Goal: Contribute content: Add original content to the website for others to see

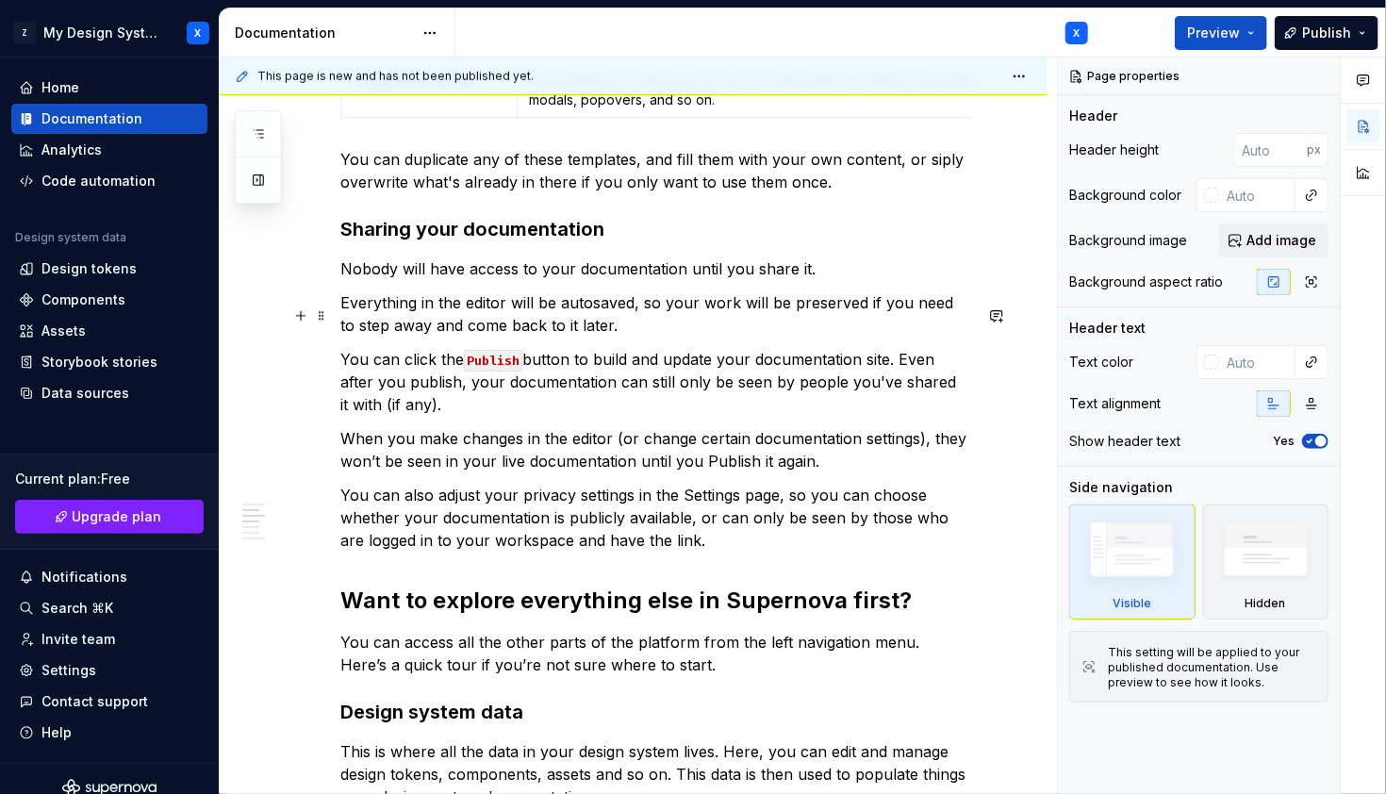
scroll to position [1245, 0]
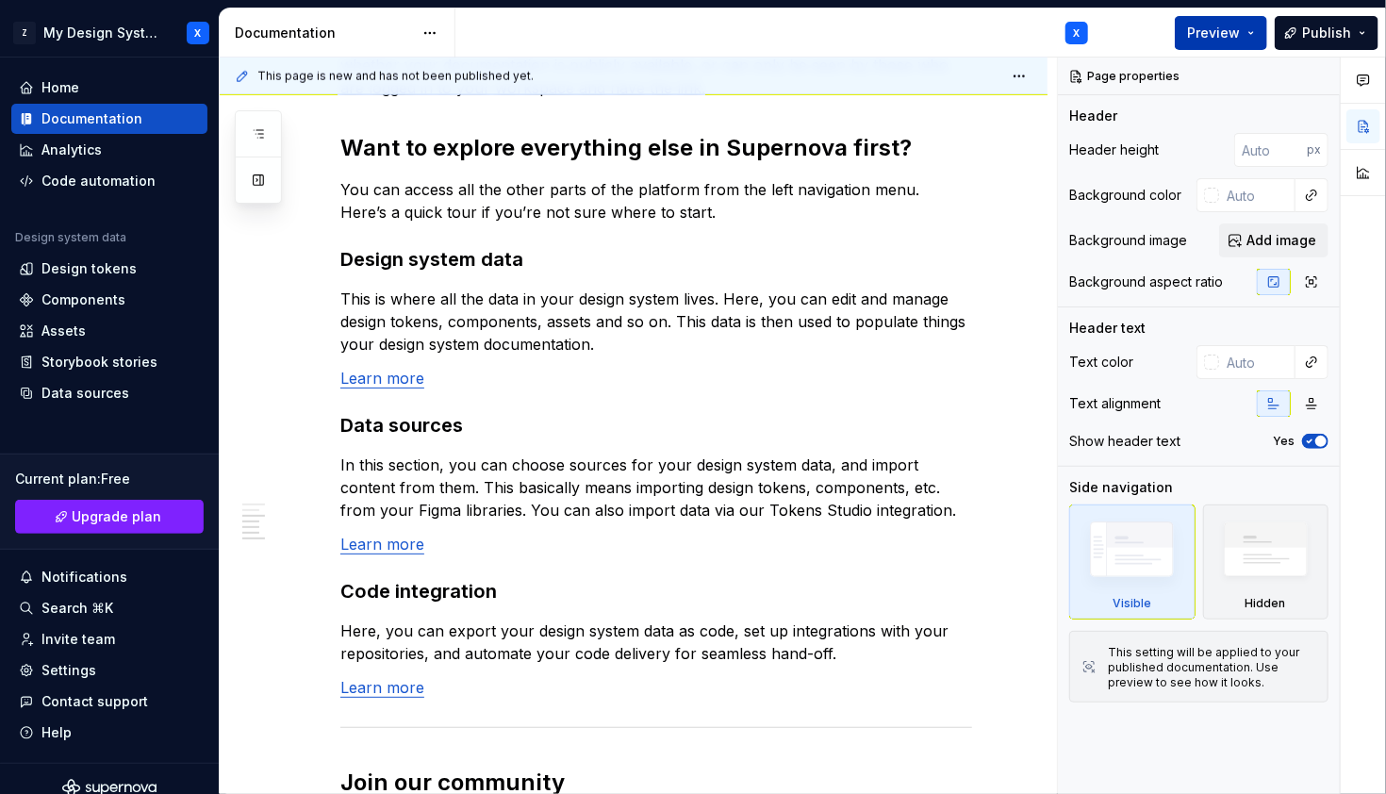
click at [1215, 33] on span "Preview" at bounding box center [1213, 33] width 53 height 19
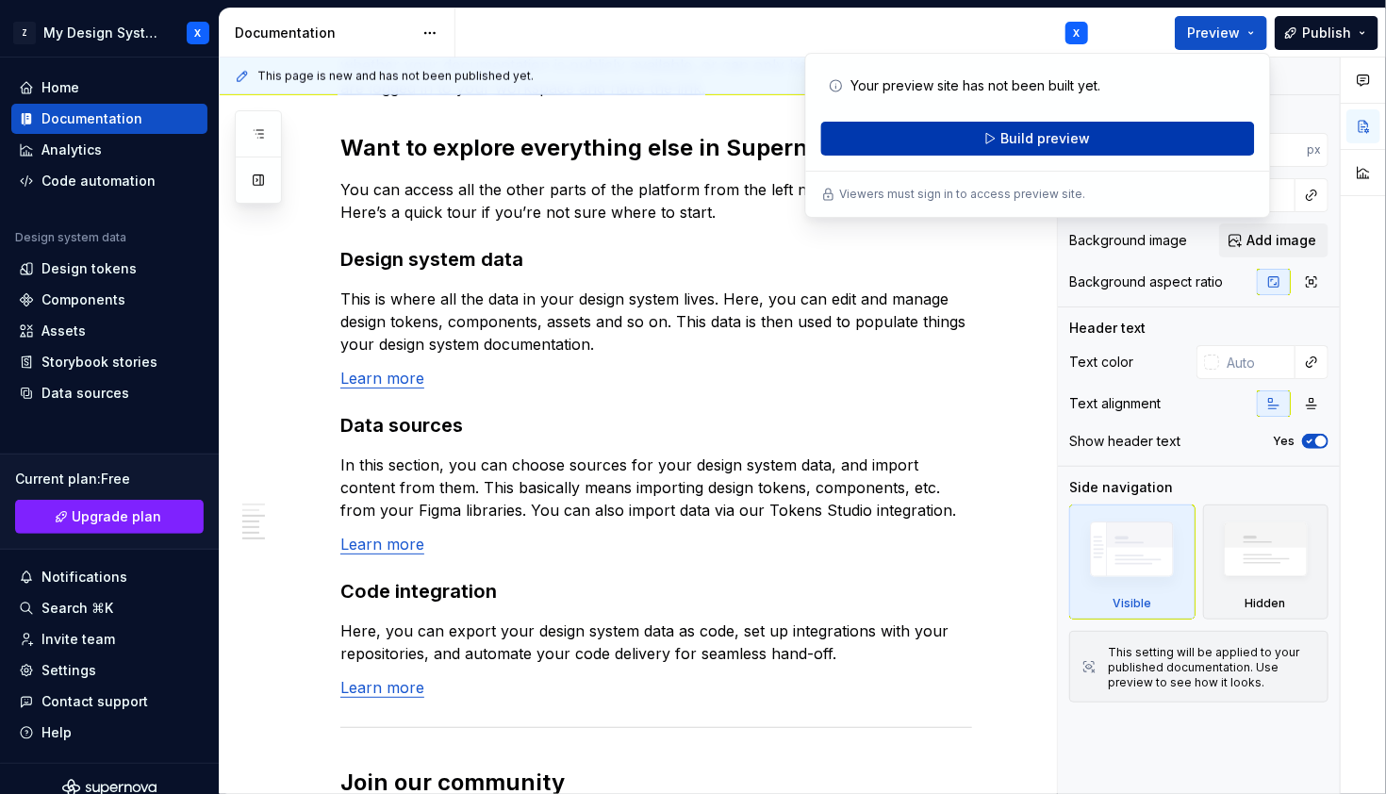
click at [1060, 139] on span "Build preview" at bounding box center [1046, 138] width 90 height 19
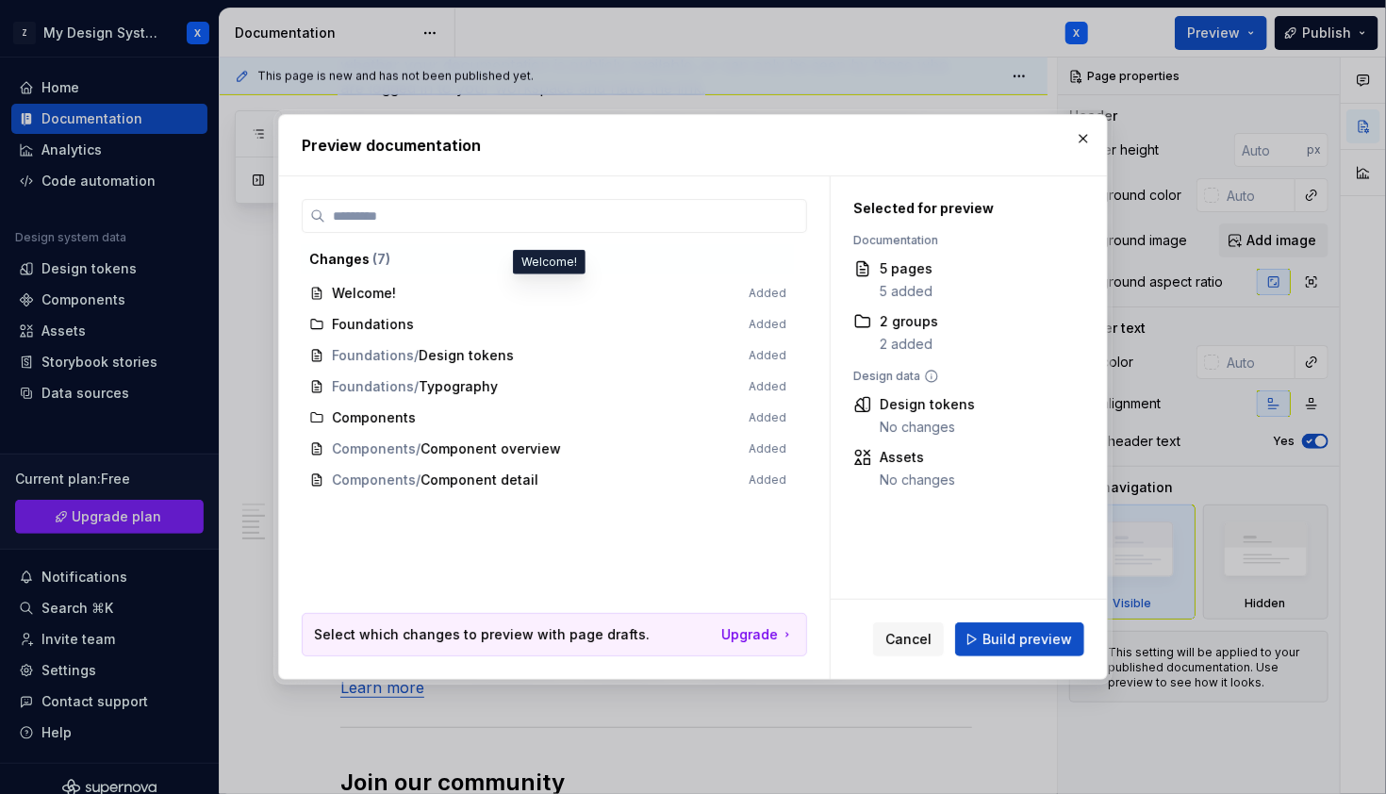
click at [497, 291] on span "Welcome! Added" at bounding box center [548, 293] width 492 height 31
click at [1012, 636] on span "Build preview" at bounding box center [1028, 639] width 90 height 19
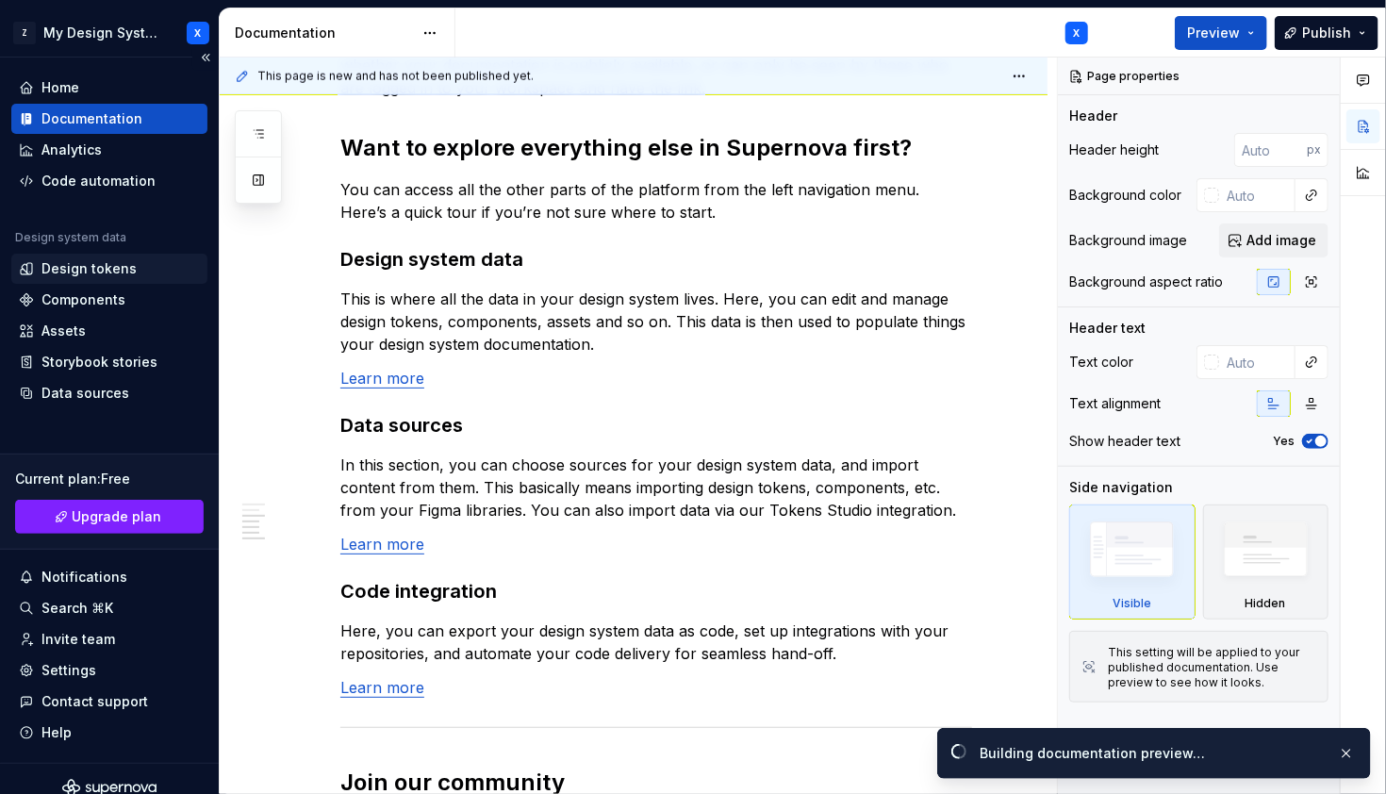
click at [115, 280] on div "Design tokens" at bounding box center [109, 269] width 196 height 30
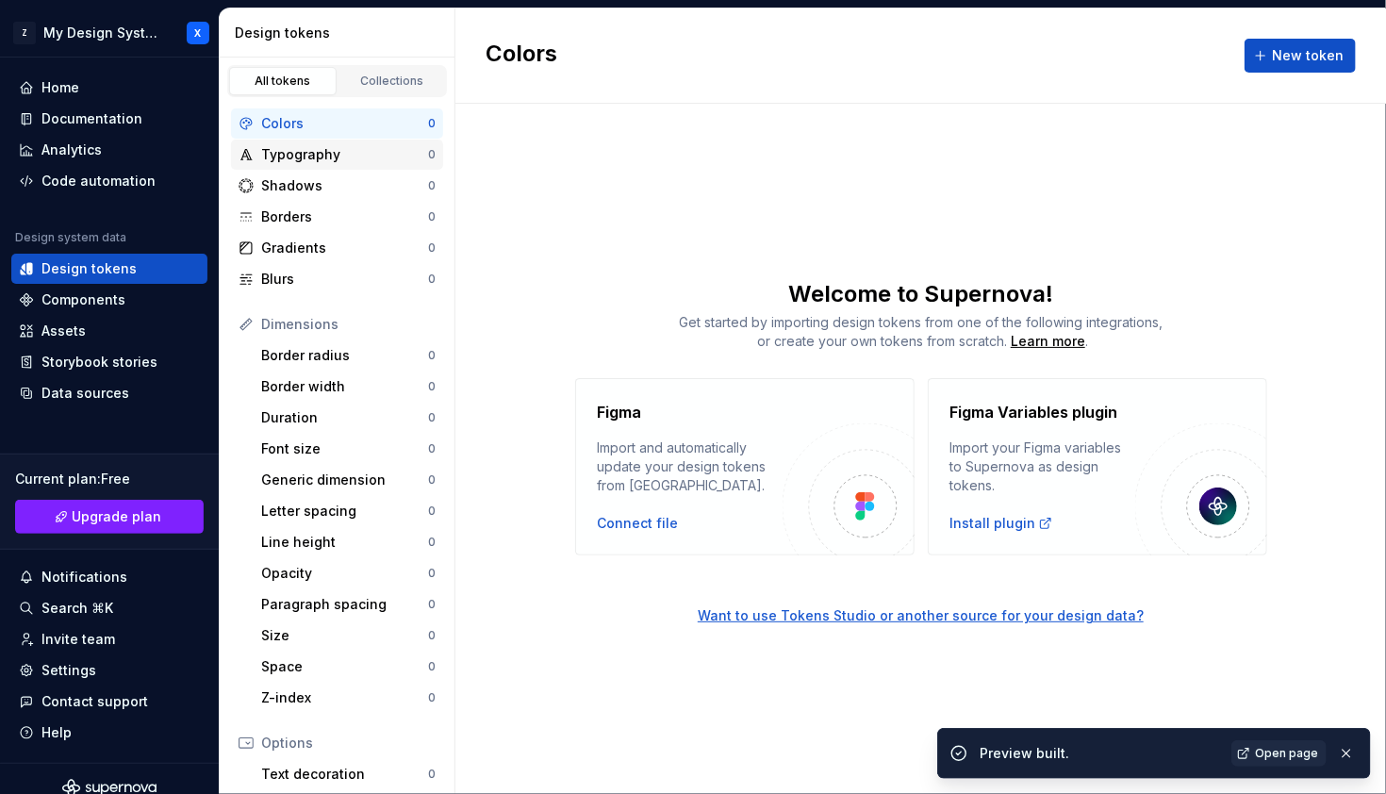
click at [367, 153] on div "Typography" at bounding box center [344, 154] width 167 height 19
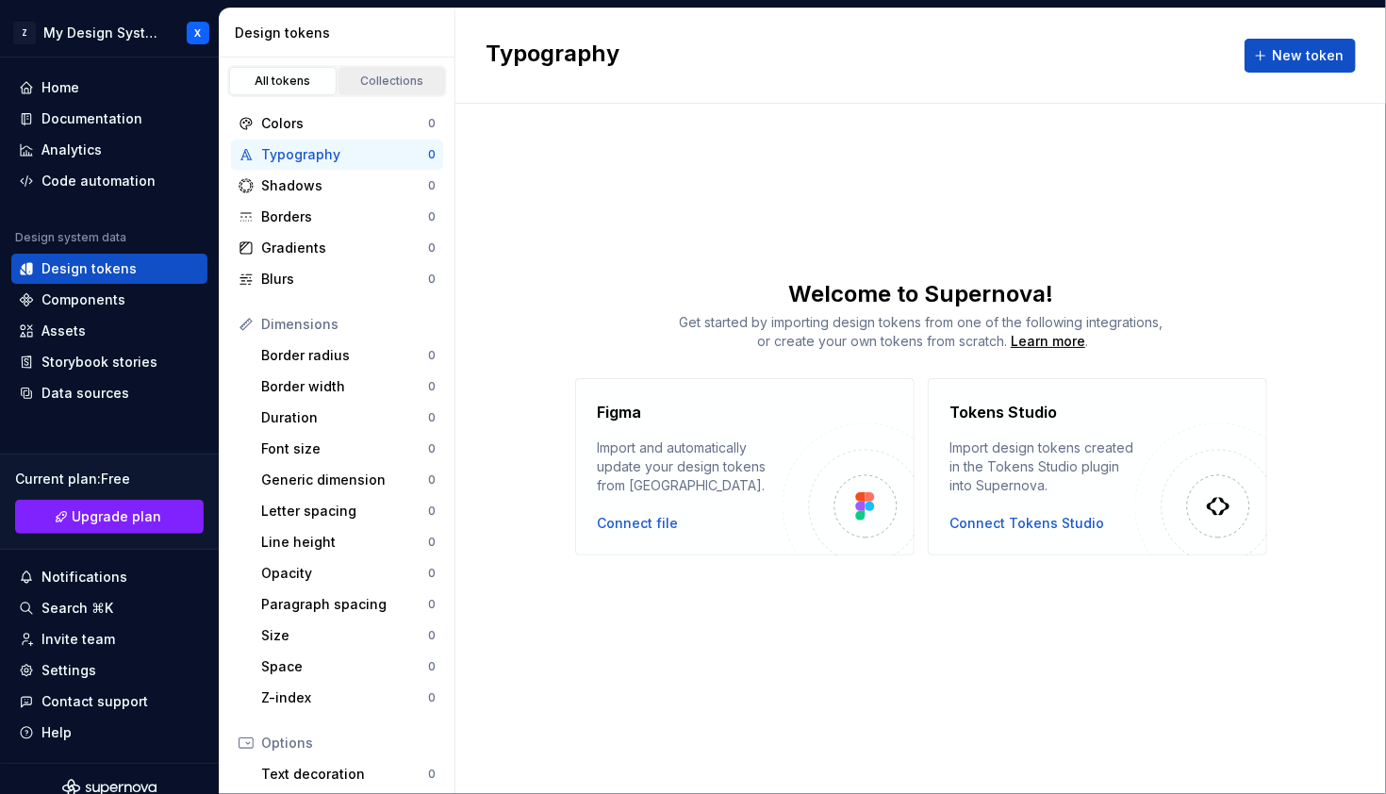
click at [367, 77] on div "Collections" at bounding box center [392, 81] width 94 height 15
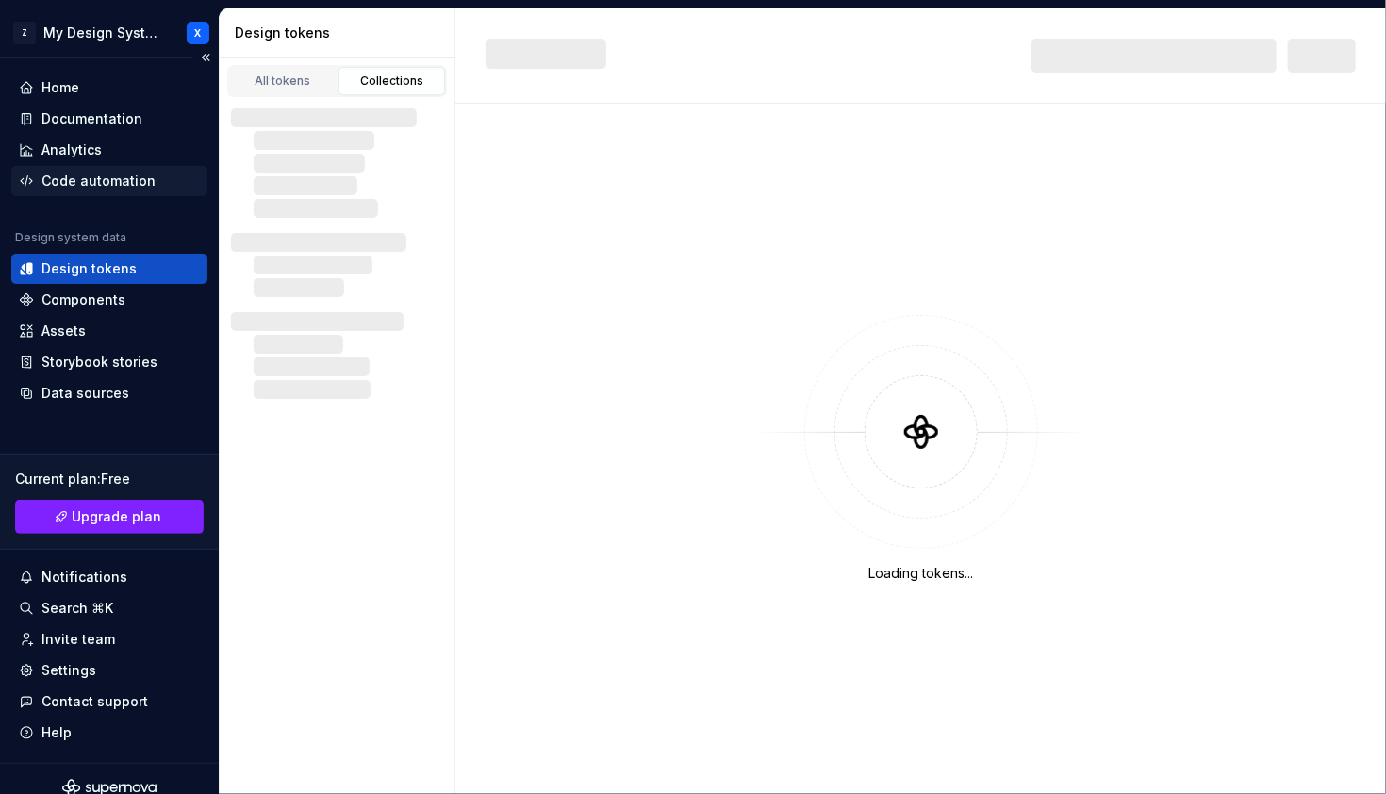
click at [108, 174] on div "Code automation" at bounding box center [99, 181] width 114 height 19
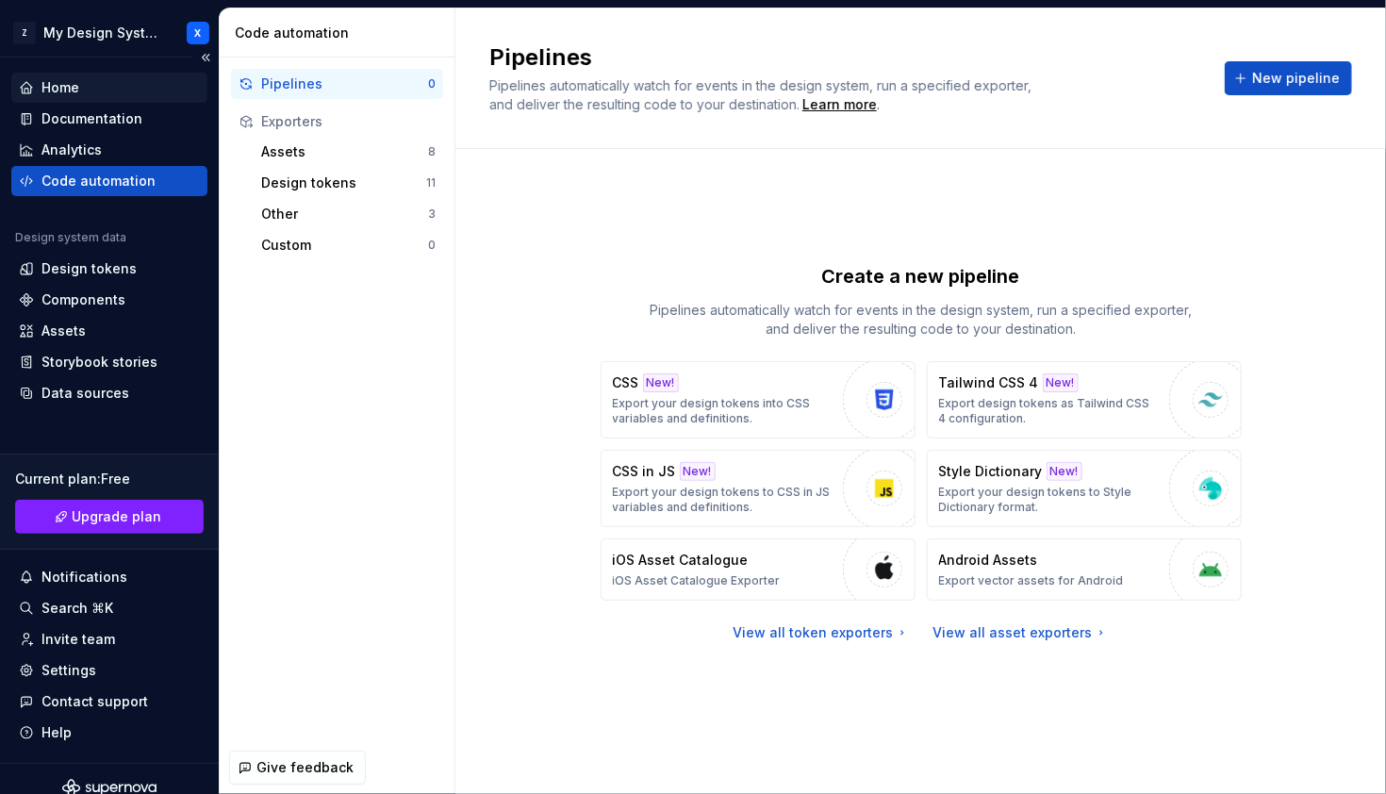
click at [125, 100] on div "Home" at bounding box center [109, 88] width 196 height 30
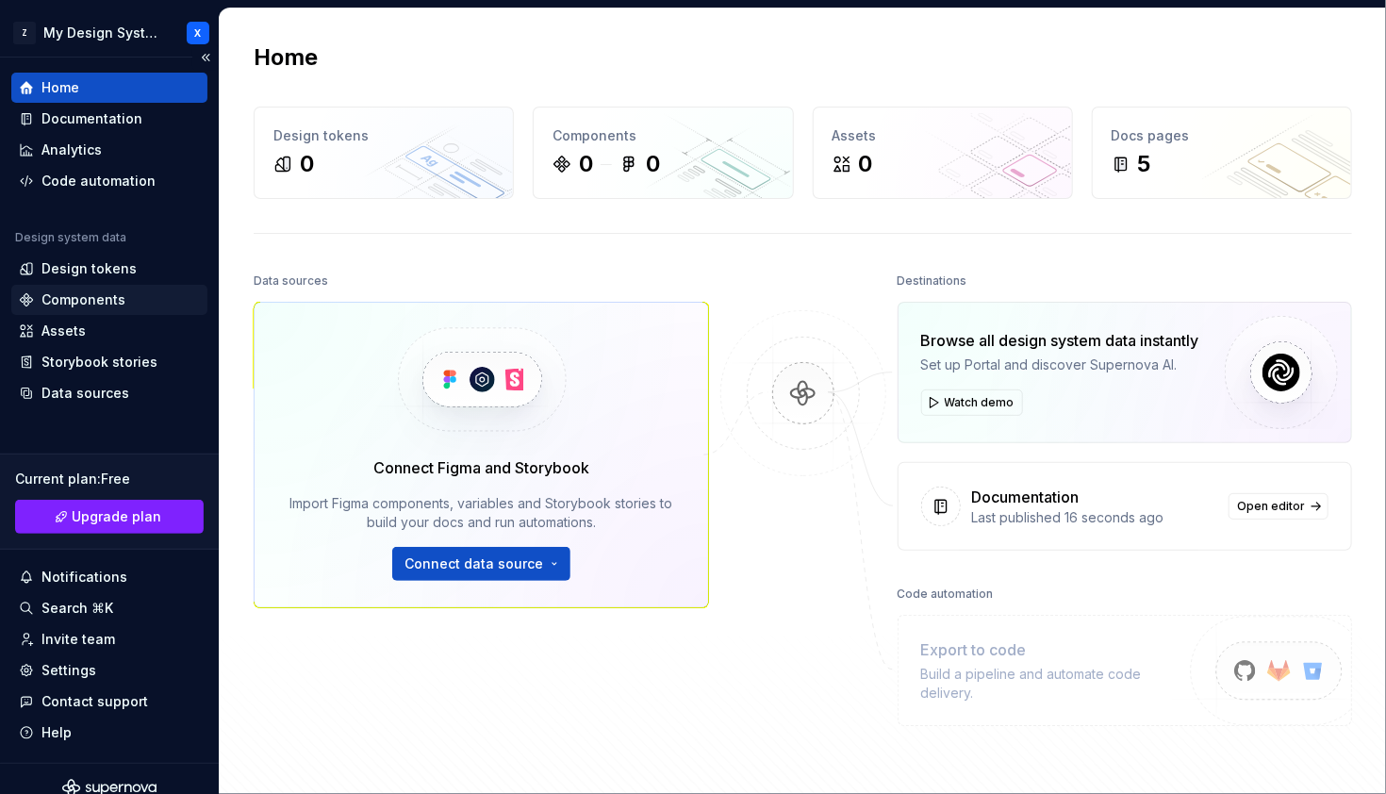
click at [136, 287] on div "Components" at bounding box center [109, 300] width 196 height 30
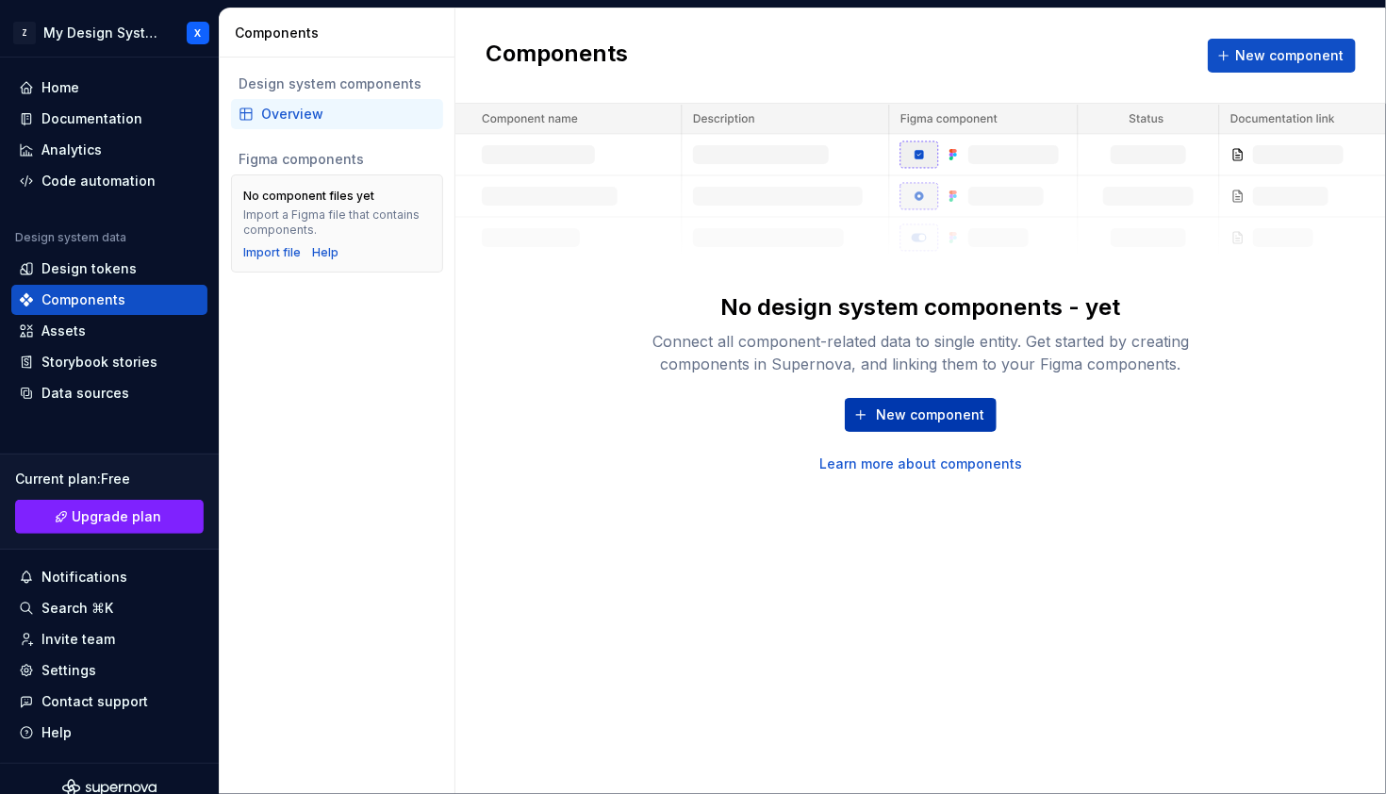
click at [925, 423] on span "New component" at bounding box center [930, 415] width 108 height 19
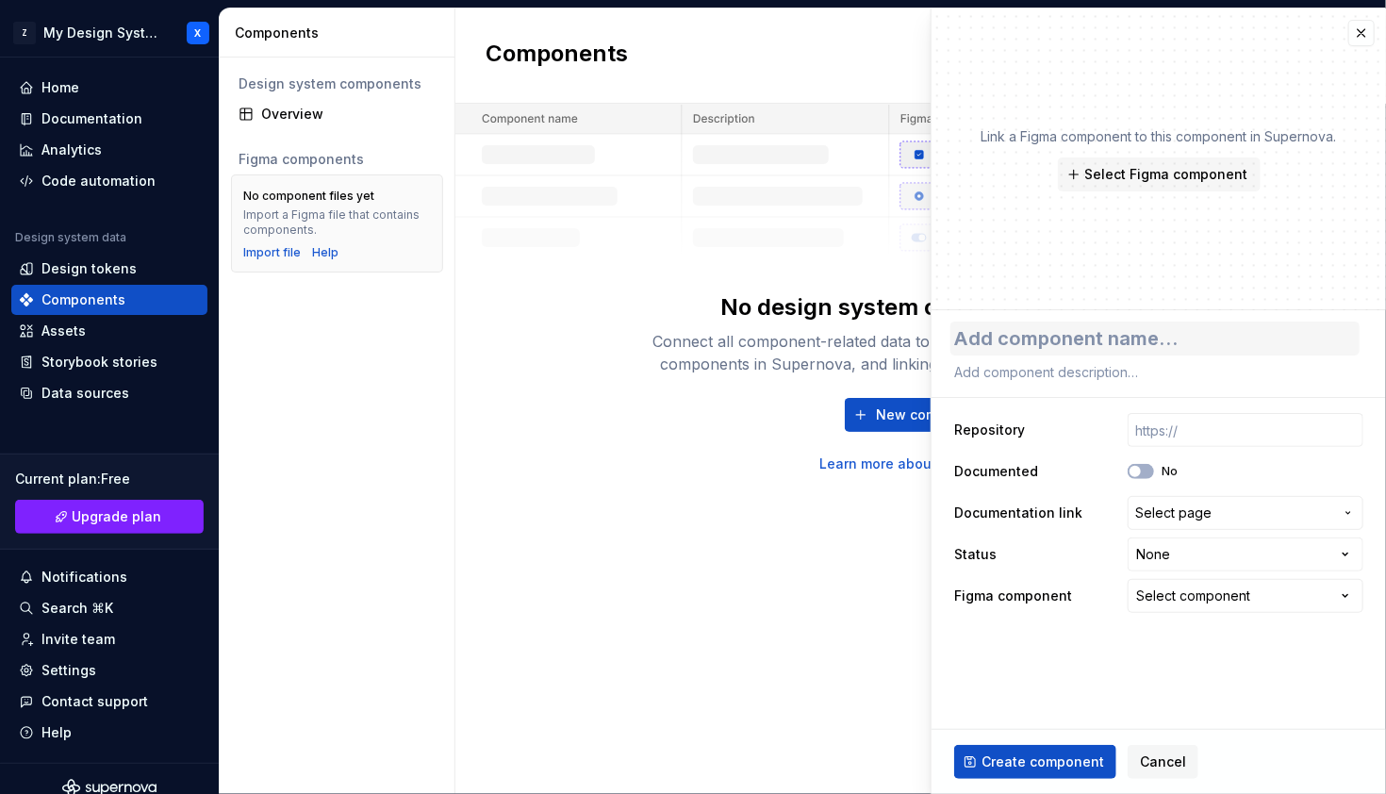
type textarea "*"
type textarea "b"
type textarea "*"
type textarea "bu"
type textarea "*"
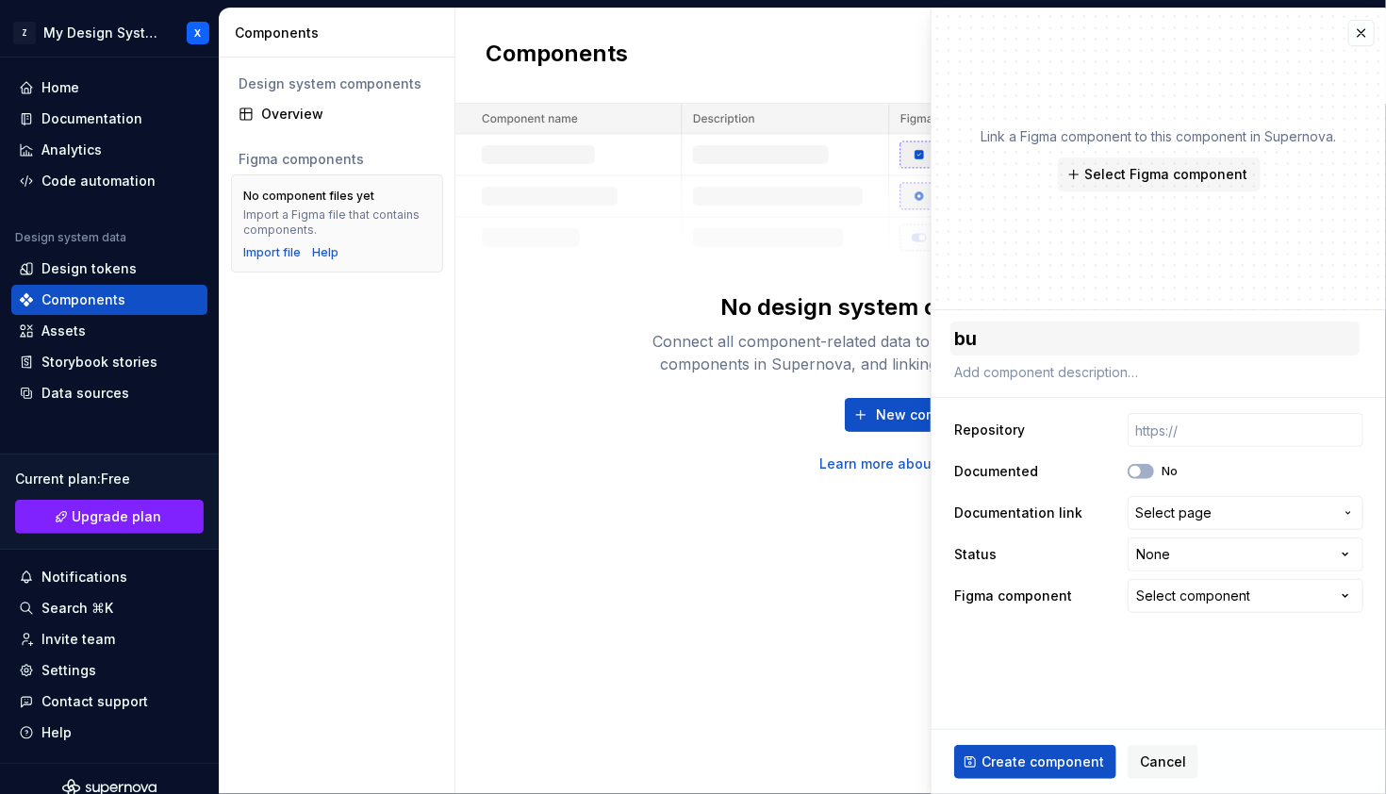
type textarea "but"
type textarea "*"
type textarea "butt"
type textarea "*"
type textarea "butto"
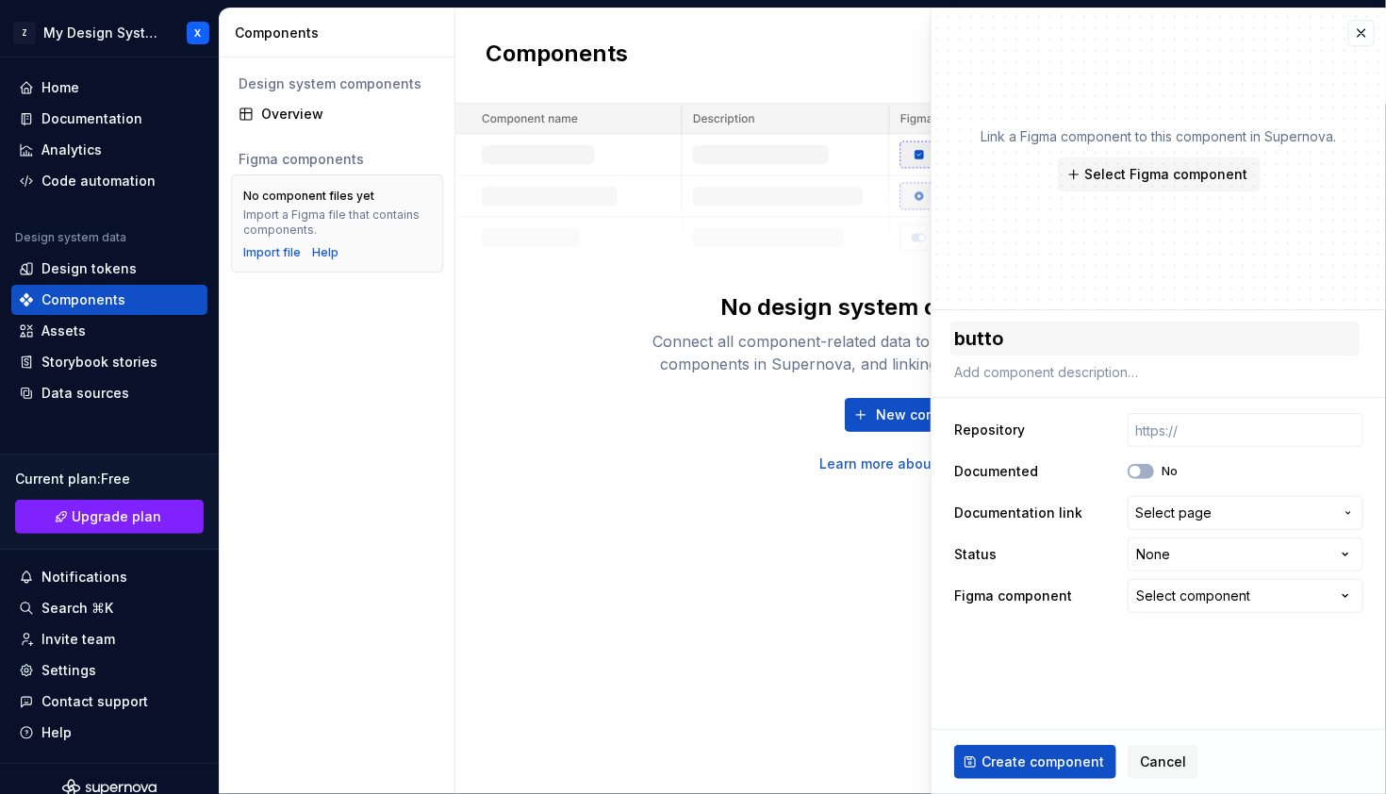
type textarea "*"
type textarea "button"
type textarea "*"
type textarea "button"
type textarea "*"
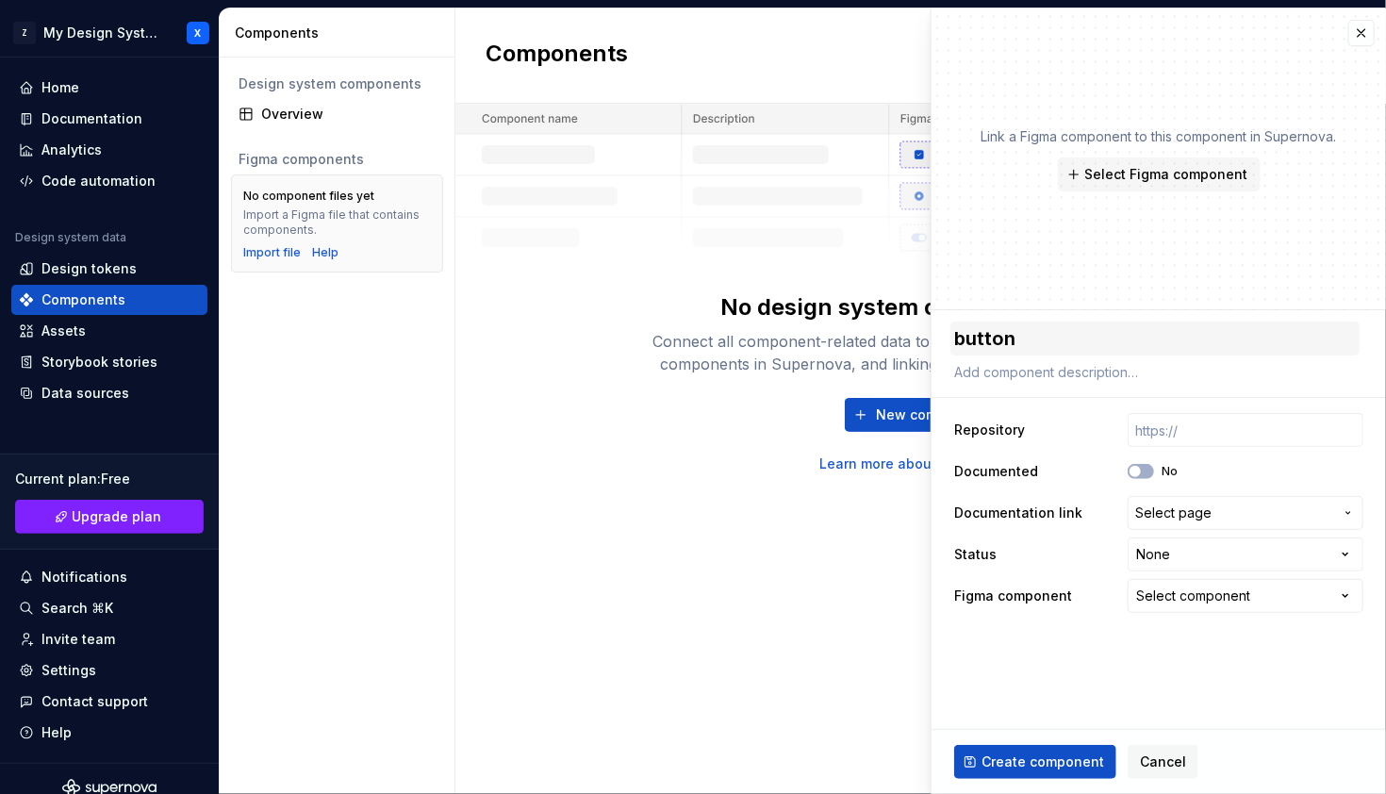
type textarea "button C"
type textarea "*"
type textarea "button CT"
type textarea "*"
type textarea "button CTA"
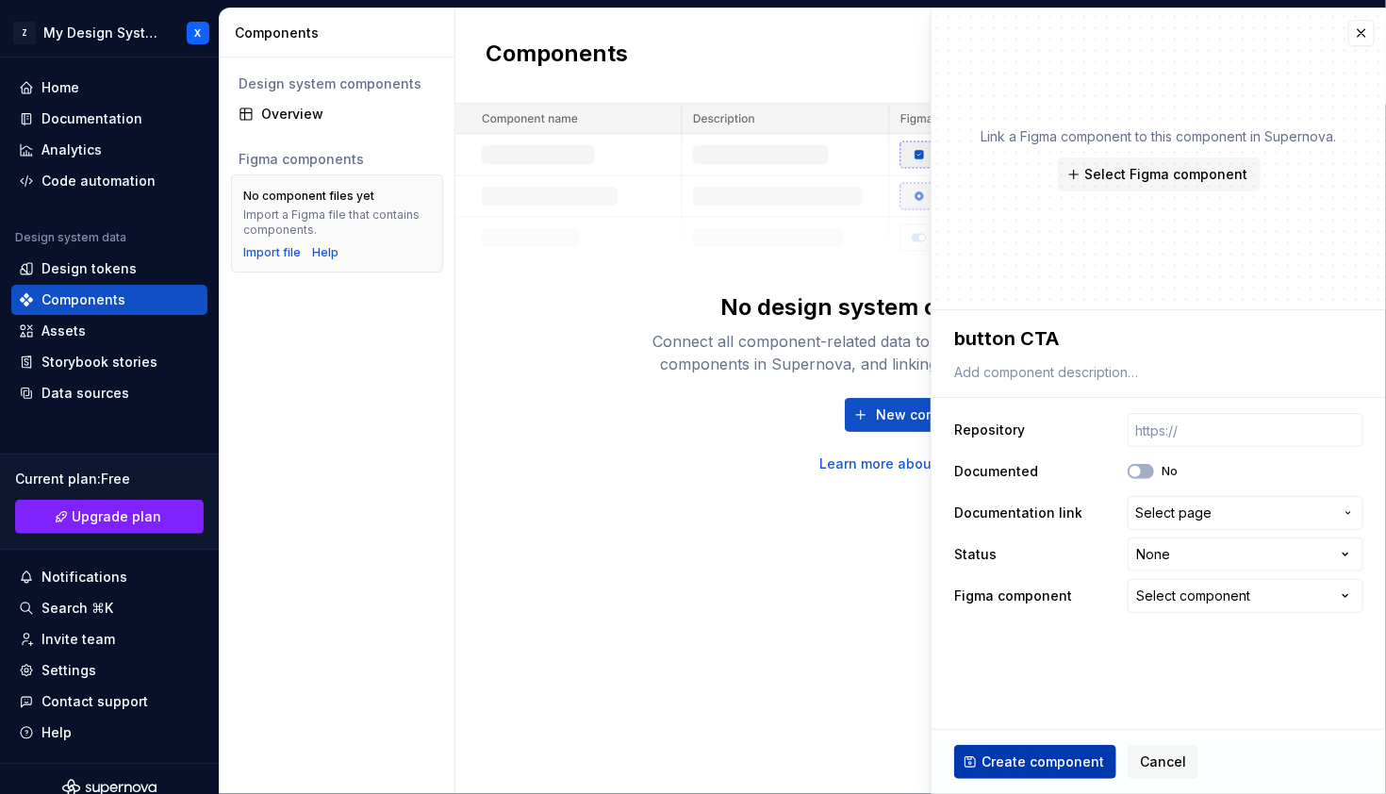
click at [1068, 755] on span "Create component" at bounding box center [1043, 762] width 123 height 19
type textarea "*"
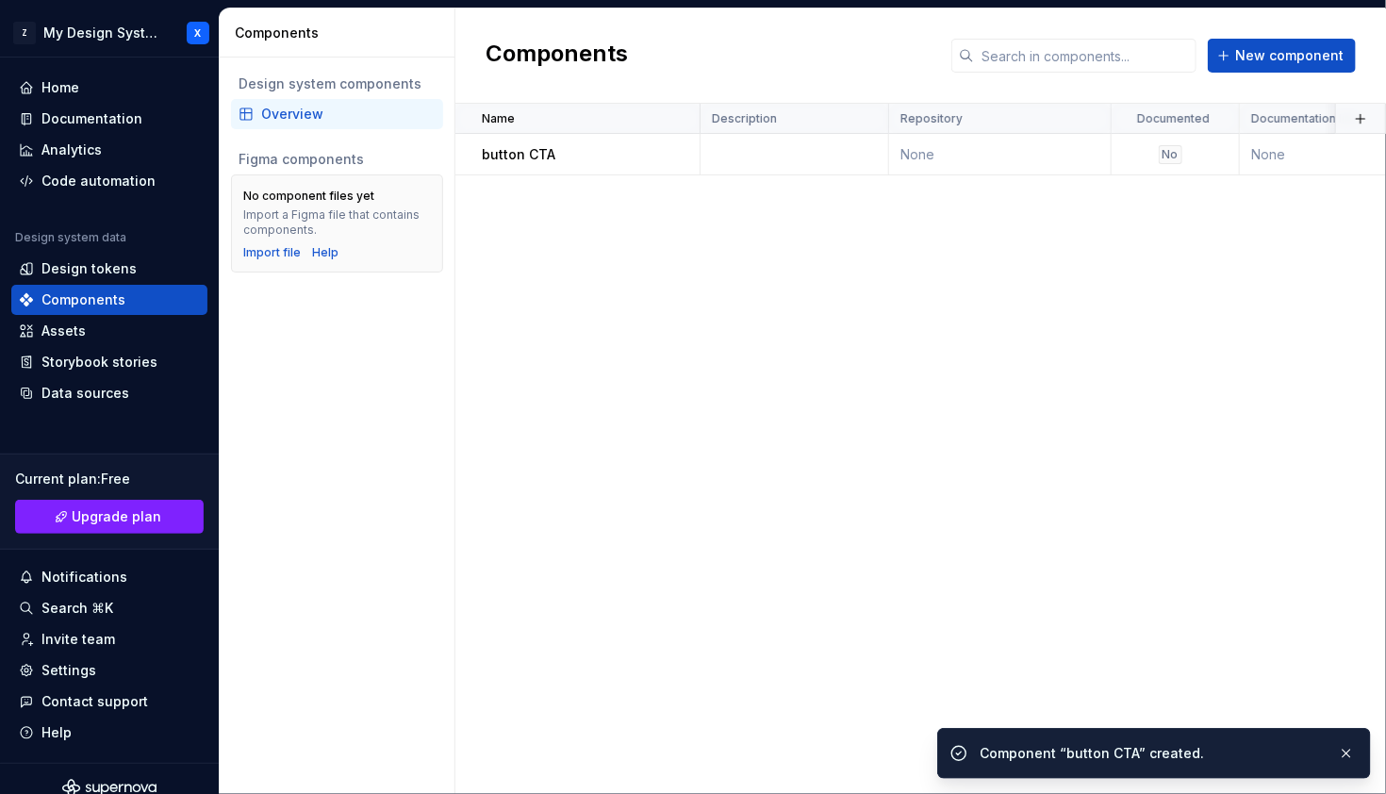
click at [708, 273] on div "Name Description Repository Documented Documentation link Status Figma componen…" at bounding box center [921, 449] width 931 height 690
click at [1293, 149] on td "None" at bounding box center [1340, 155] width 200 height 42
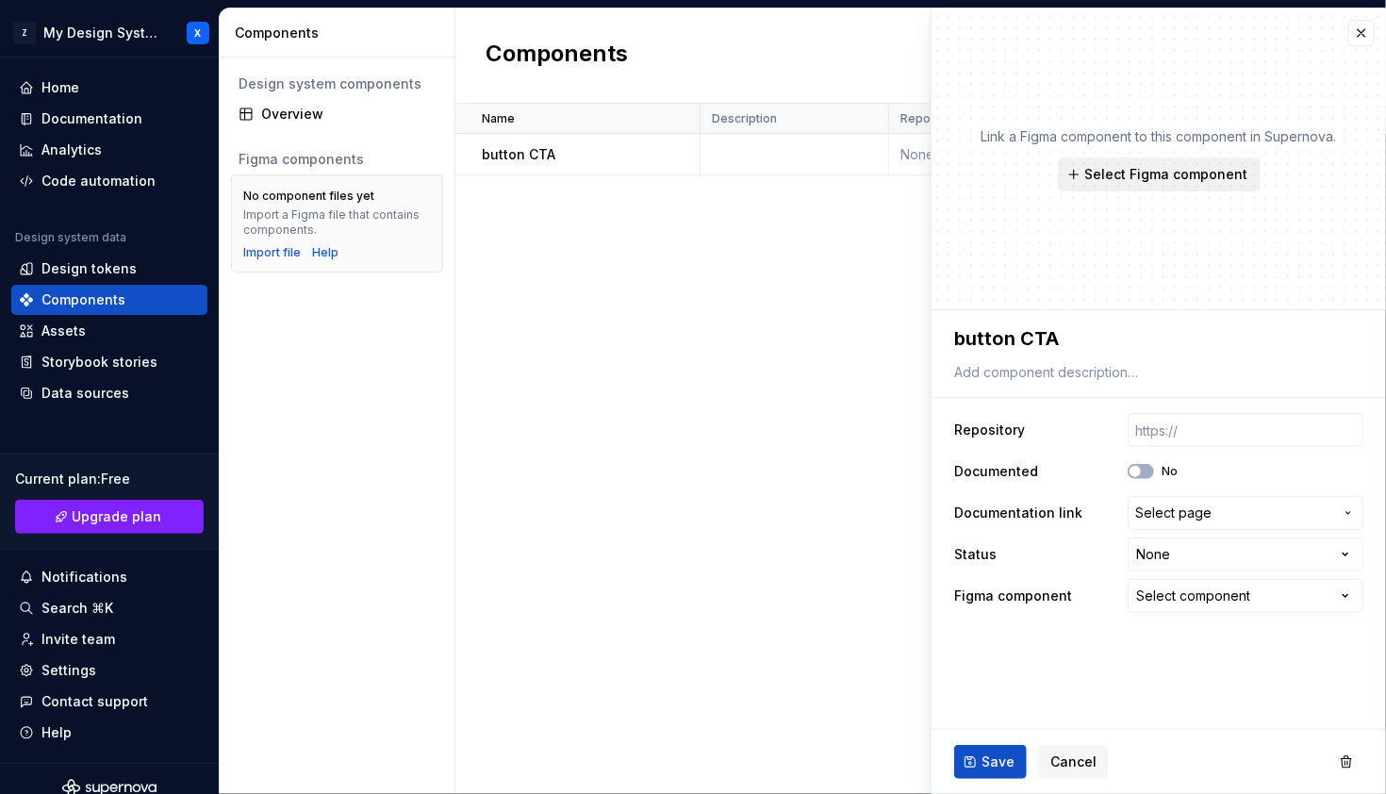
click at [1148, 165] on span "Select Figma component" at bounding box center [1167, 174] width 163 height 19
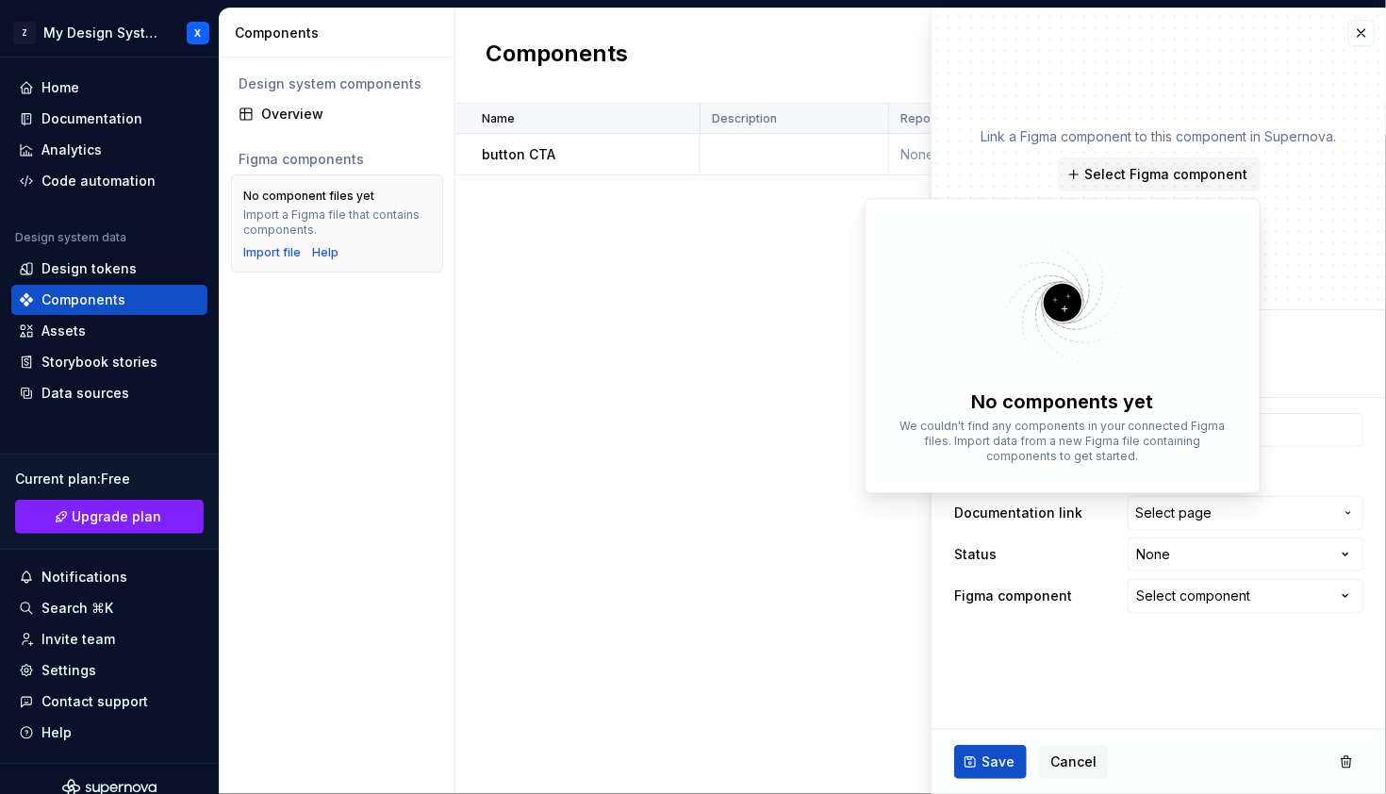
click at [1061, 297] on img at bounding box center [1062, 302] width 245 height 150
click at [876, 248] on div "No components yet We couldn't find any components in your connected Figma files…" at bounding box center [1062, 345] width 375 height 274
type textarea "*"
click at [1362, 30] on button "button" at bounding box center [1362, 33] width 26 height 26
